Goal: Information Seeking & Learning: Learn about a topic

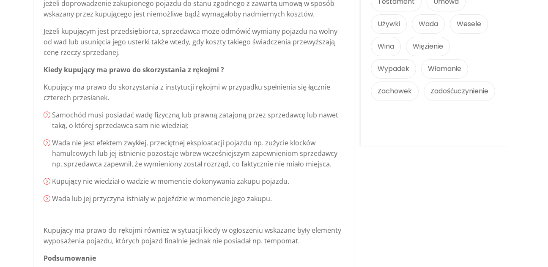
scroll to position [1156, 0]
click at [282, 132] on ol "Samochód musi posiadać wadę fizyczną lub prawną zatajoną przez sprzedawcę lub n…" at bounding box center [194, 156] width 300 height 94
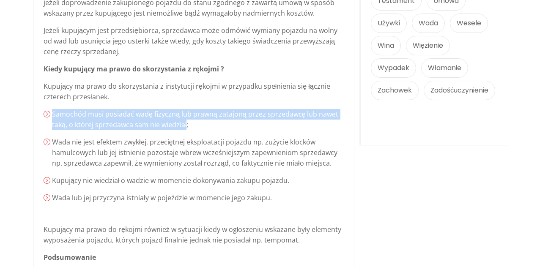
drag, startPoint x: 52, startPoint y: 113, endPoint x: 186, endPoint y: 126, distance: 133.8
click at [186, 126] on p "Samochód musi posiadać wadę fizyczną lub prawną zatajoną przez sprzedawcę lub n…" at bounding box center [198, 119] width 292 height 21
drag, startPoint x: 186, startPoint y: 126, endPoint x: 172, endPoint y: 117, distance: 16.2
copy p "Samochód musi posiadać wadę fizyczną lub prawną zatajoną przez sprzedawcę lub n…"
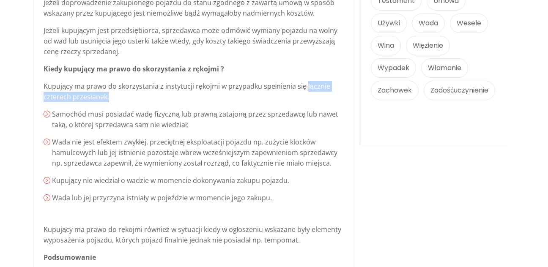
drag, startPoint x: 305, startPoint y: 86, endPoint x: 316, endPoint y: 99, distance: 16.5
click at [316, 99] on p "Kupujący ma prawo do skorzystania z instytucji rękojmi w przypadku spełnienia s…" at bounding box center [194, 91] width 300 height 21
drag, startPoint x: 316, startPoint y: 99, endPoint x: 311, endPoint y: 86, distance: 13.7
copy p "łącznie czterech przesłanek."
click at [54, 141] on ol "Samochód musi posiadać wadę fizyczną lub prawną zatajoną przez sprzedawcę lub n…" at bounding box center [194, 156] width 300 height 94
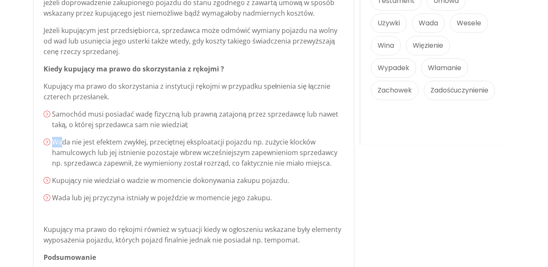
drag, startPoint x: 53, startPoint y: 141, endPoint x: 63, endPoint y: 141, distance: 9.7
click at [63, 141] on p "Wada nie jest efektem zwykłej, przeciętnej eksploatacji pojazdu np. zużycie klo…" at bounding box center [198, 153] width 292 height 32
click at [74, 134] on ol "Samochód musi posiadać wadę fizyczną lub prawną zatajoną przez sprzedawcę lub n…" at bounding box center [194, 156] width 300 height 94
drag, startPoint x: 53, startPoint y: 141, endPoint x: 250, endPoint y: 142, distance: 196.7
click at [250, 142] on p "Wada nie jest efektem zwykłej, przeciętnej eksploatacji pojazdu np. zużycie klo…" at bounding box center [198, 153] width 292 height 32
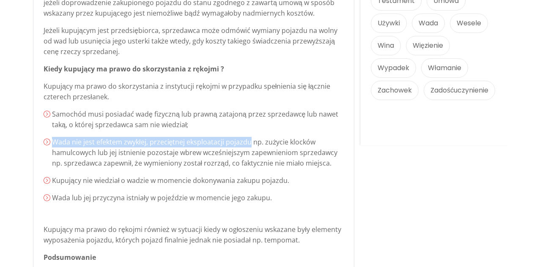
drag, startPoint x: 250, startPoint y: 142, endPoint x: 241, endPoint y: 141, distance: 8.5
copy p "Wada nie jest efektem zwykłej, przeciętnej eksploatacji pojazdu"
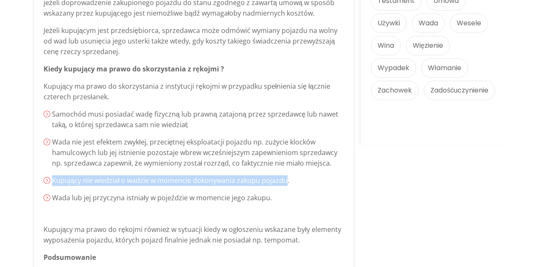
drag, startPoint x: 52, startPoint y: 180, endPoint x: 286, endPoint y: 182, distance: 233.5
click at [286, 182] on p "Kupujący nie wiedział o wadzie w momencie dokonywania zakupu pojazdu." at bounding box center [198, 181] width 292 height 11
drag, startPoint x: 286, startPoint y: 182, endPoint x: 277, endPoint y: 181, distance: 9.0
copy p "Kupujący nie wiedział o wadzie w momencie dokonywania zakupu pojazdu"
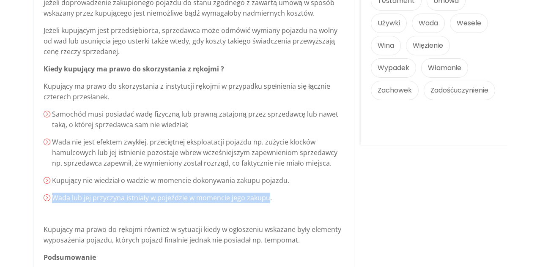
drag, startPoint x: 52, startPoint y: 197, endPoint x: 267, endPoint y: 201, distance: 214.1
click at [267, 201] on p "Wada lub jej przyczyna istniały w pojeździe w momencie jego zakupu." at bounding box center [198, 198] width 292 height 11
drag, startPoint x: 267, startPoint y: 201, endPoint x: 258, endPoint y: 199, distance: 8.8
copy p "Wada lub jej przyczyna istniały w pojeździe w momencie jego zakupu"
